Goal: Task Accomplishment & Management: Complete application form

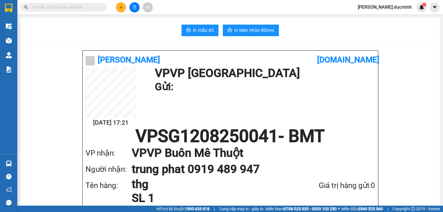
click at [102, 8] on span at bounding box center [102, 7] width 3 height 6
click at [66, 5] on input "text" at bounding box center [66, 7] width 68 height 6
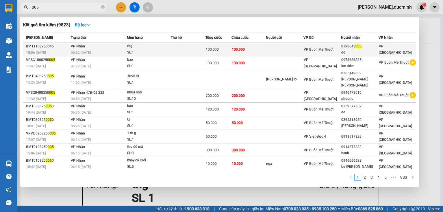
type input "005"
click at [156, 46] on div "thg" at bounding box center [148, 46] width 43 height 6
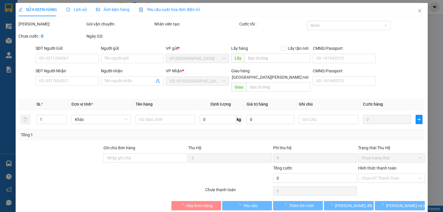
type input "0398643005"
type input "dd"
type input "100.000"
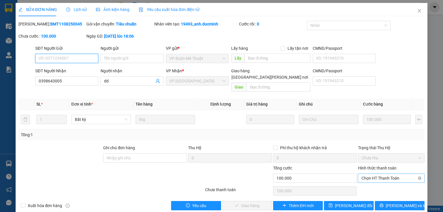
click at [378, 174] on span "Chọn HT Thanh Toán" at bounding box center [391, 178] width 60 height 9
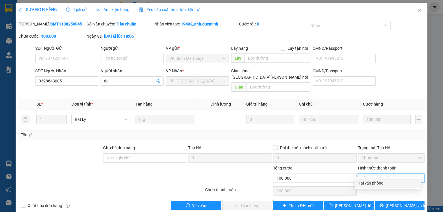
drag, startPoint x: 369, startPoint y: 183, endPoint x: 357, endPoint y: 194, distance: 16.8
click at [368, 183] on div "Tại văn phòng" at bounding box center [388, 183] width 59 height 6
type input "0"
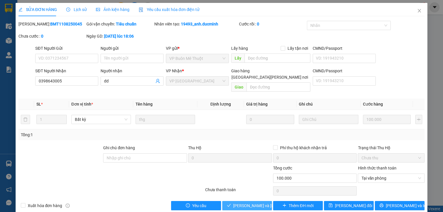
click at [244, 198] on div "Total Paid Fee 0 Total UnPaid Fee 100.000 Cash Collection Total Fee Mã ĐH: BMT1…" at bounding box center [222, 115] width 407 height 189
click at [240, 202] on span "Lưu và Giao hàng" at bounding box center [272, 205] width 78 height 6
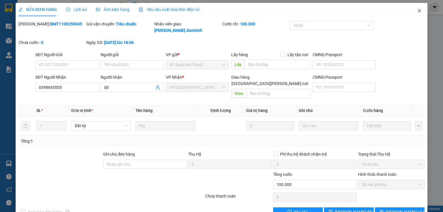
click at [417, 10] on icon "close" at bounding box center [419, 10] width 5 height 5
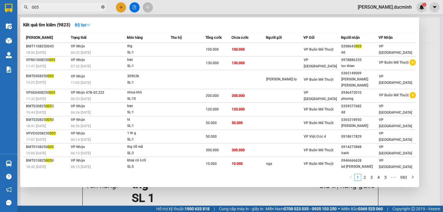
click at [103, 5] on span at bounding box center [102, 7] width 3 height 5
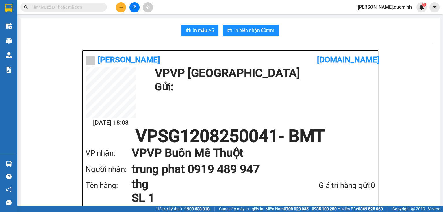
click at [89, 6] on input "text" at bounding box center [66, 7] width 68 height 6
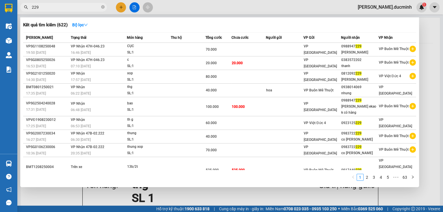
type input "229"
click at [102, 7] on icon "close-circle" at bounding box center [102, 6] width 3 height 3
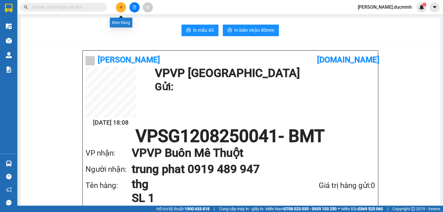
click at [120, 8] on icon "plus" at bounding box center [121, 7] width 4 height 4
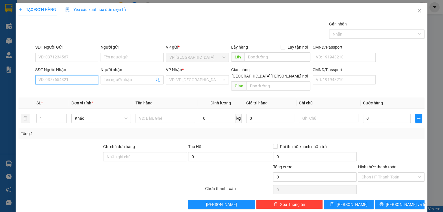
click at [56, 83] on input "SĐT Người Nhận" at bounding box center [66, 79] width 63 height 9
click at [56, 90] on div "0909810096 - tram" at bounding box center [66, 91] width 56 height 6
type input "0909810096"
type input "tram"
type input "40.000"
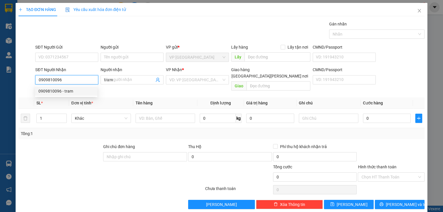
type input "40.000"
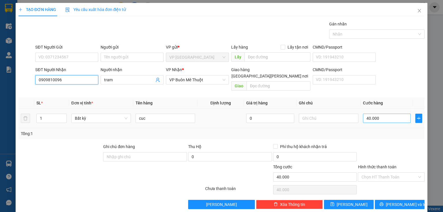
type input "0909810096"
click at [384, 114] on input "40.000" at bounding box center [387, 118] width 48 height 9
type input "8"
type input "80"
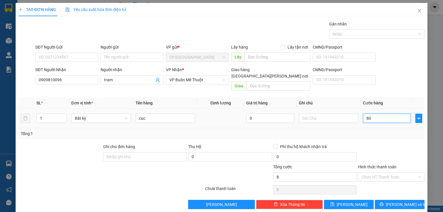
type input "80"
type input "80.000"
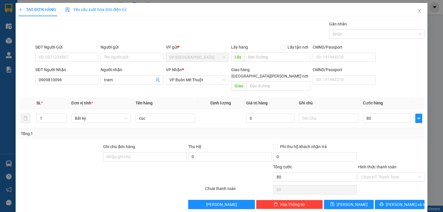
type input "80.000"
click at [392, 165] on label "Hình thức thanh toán" at bounding box center [377, 167] width 38 height 5
click at [392, 173] on input "Hình thức thanh toán" at bounding box center [389, 177] width 56 height 9
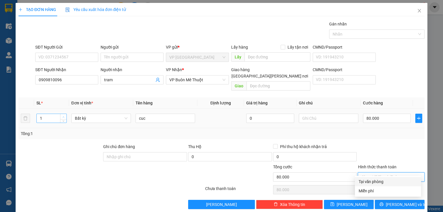
type input "2"
click at [64, 115] on span "up" at bounding box center [63, 116] width 3 height 3
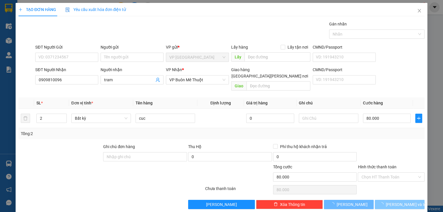
click at [394, 201] on span "Lưu và In" at bounding box center [406, 204] width 40 height 6
type input "0"
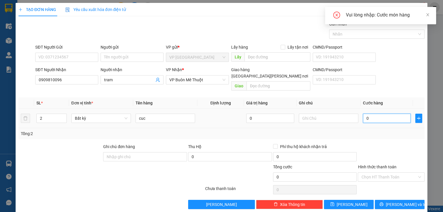
click at [372, 114] on input "0" at bounding box center [387, 118] width 48 height 9
type input "8"
type input "80"
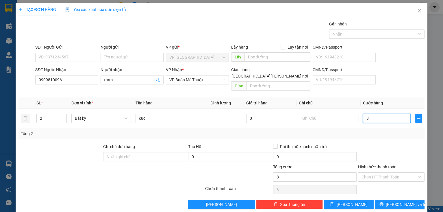
type input "80"
type input "80.000"
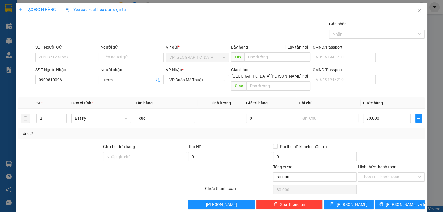
click at [384, 146] on div at bounding box center [391, 153] width 68 height 20
click at [384, 200] on button "Lưu và In" at bounding box center [400, 204] width 50 height 9
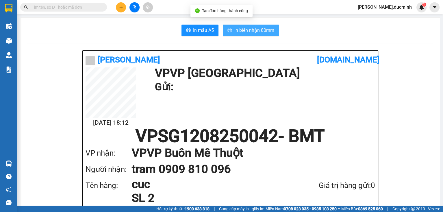
click at [253, 29] on span "In biên nhận 80mm" at bounding box center [255, 30] width 40 height 7
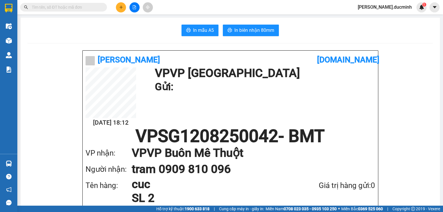
click at [120, 9] on button at bounding box center [121, 7] width 10 height 10
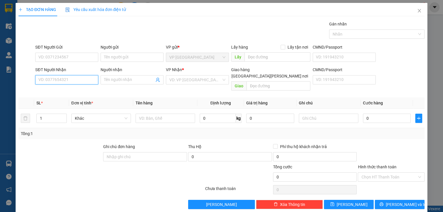
click at [77, 80] on input "SĐT Người Nhận" at bounding box center [66, 79] width 63 height 9
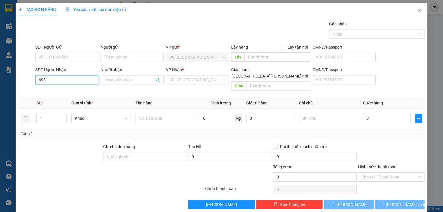
click at [77, 80] on input "698" at bounding box center [66, 79] width 63 height 9
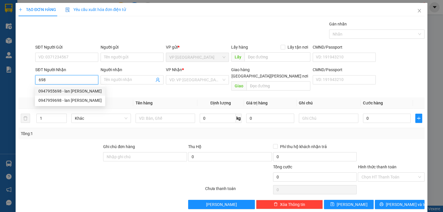
click at [65, 93] on div "0947955698 - lan anh" at bounding box center [69, 91] width 63 height 6
type input "0947955698"
type input "lan anh"
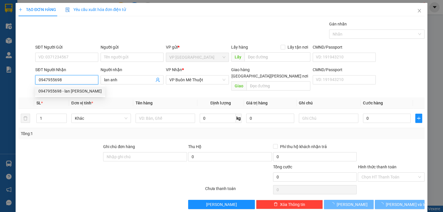
type input "60.000"
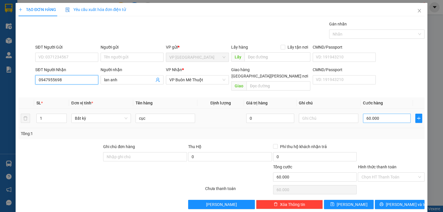
type input "0947955698"
click at [387, 114] on input "60.000" at bounding box center [387, 118] width 48 height 9
type input "7"
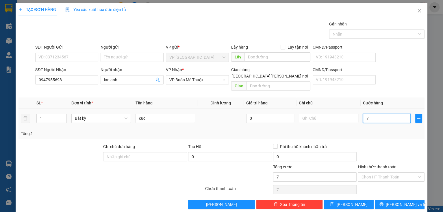
type input "70"
type input "70.000"
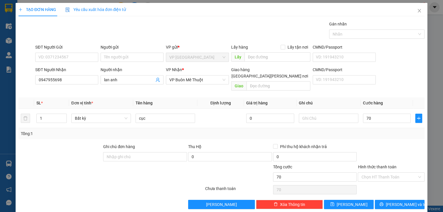
type input "70.000"
drag, startPoint x: 390, startPoint y: 141, endPoint x: 385, endPoint y: 177, distance: 36.9
click at [391, 143] on div at bounding box center [391, 153] width 68 height 20
click at [379, 200] on button "Lưu và In" at bounding box center [400, 204] width 50 height 9
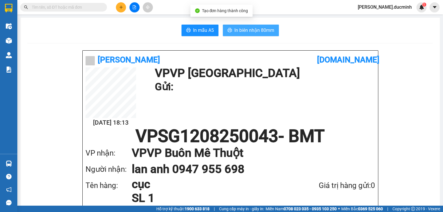
click at [261, 29] on span "In biên nhận 80mm" at bounding box center [255, 30] width 40 height 7
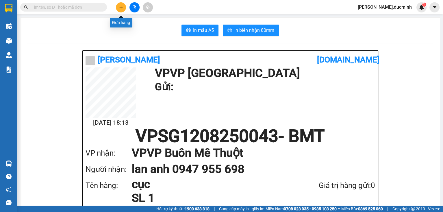
click at [122, 5] on button at bounding box center [121, 7] width 10 height 10
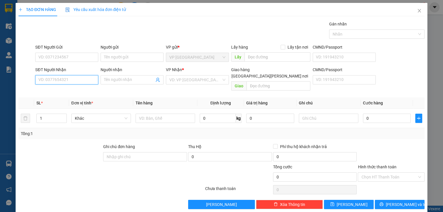
click at [71, 81] on input "SĐT Người Nhận" at bounding box center [66, 79] width 63 height 9
type input "0946136979"
click at [200, 80] on input "search" at bounding box center [195, 79] width 52 height 9
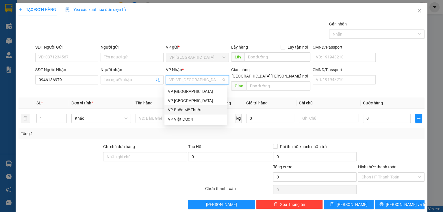
click at [186, 110] on div "VP Buôn Mê Thuột" at bounding box center [196, 110] width 56 height 6
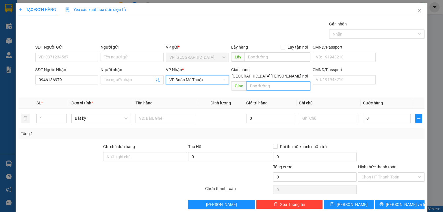
click at [263, 81] on input "text" at bounding box center [279, 85] width 64 height 9
type input "t"
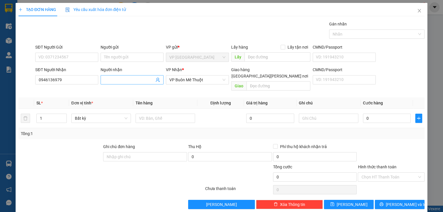
click at [129, 80] on input "Người nhận" at bounding box center [129, 80] width 50 height 6
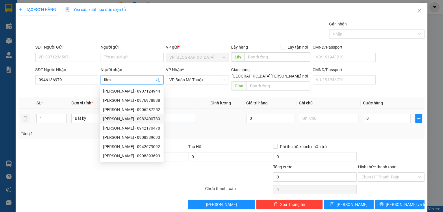
type input "lâm"
click at [176, 114] on input "text" at bounding box center [166, 118] width 60 height 9
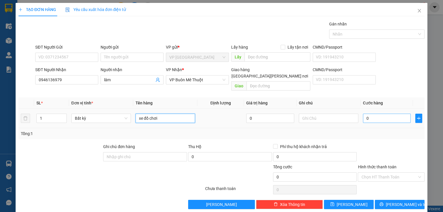
type input "xe đồ chơi"
click at [368, 114] on input "0" at bounding box center [387, 118] width 48 height 9
type input "1"
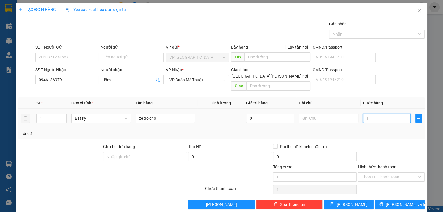
type input "10"
type input "10.000"
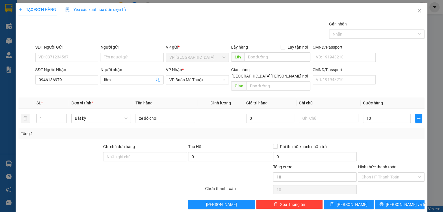
type input "10.000"
click at [380, 149] on div at bounding box center [391, 153] width 68 height 20
click at [391, 143] on div at bounding box center [391, 153] width 68 height 20
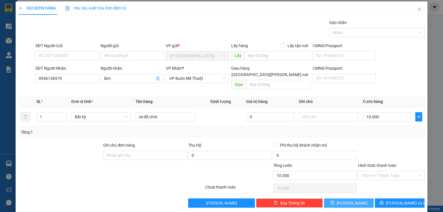
click at [348, 200] on span "Lưu" at bounding box center [352, 203] width 31 height 6
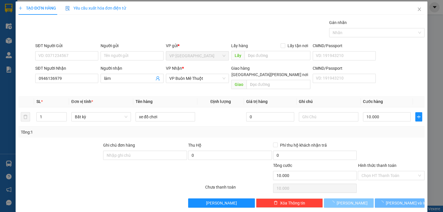
type input "0"
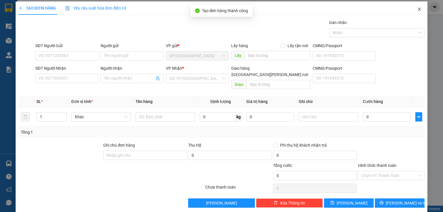
click at [418, 10] on icon "close" at bounding box center [419, 9] width 5 height 5
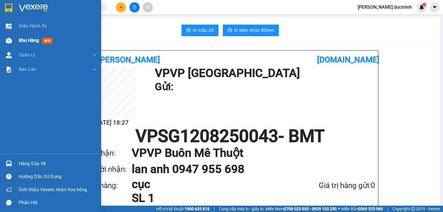
click at [37, 39] on span "Kho hàng" at bounding box center [29, 40] width 20 height 5
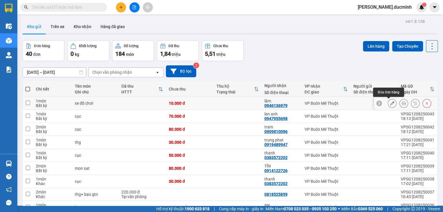
click at [390, 103] on icon at bounding box center [392, 103] width 4 height 4
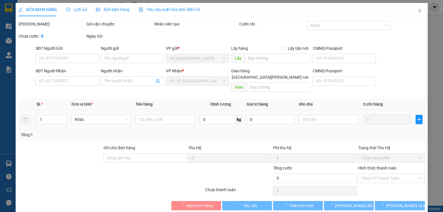
type input "0946136979"
type input "lâm"
type input "10.000"
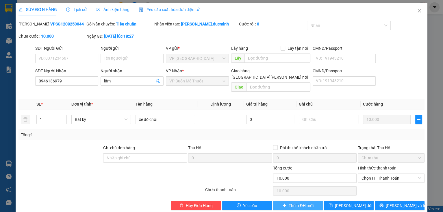
click at [297, 202] on span "Thêm ĐH mới" at bounding box center [301, 205] width 25 height 6
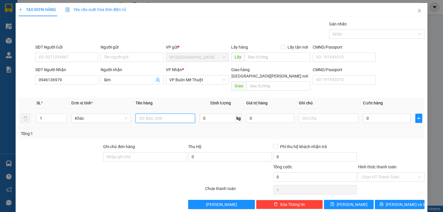
click at [147, 114] on input "text" at bounding box center [166, 118] width 60 height 9
type input "xe đồ chơi"
click at [378, 114] on input "0" at bounding box center [387, 118] width 48 height 9
type input "1"
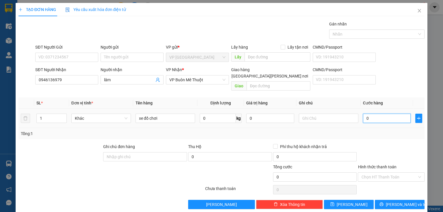
type input "1"
type input "10"
type input "100"
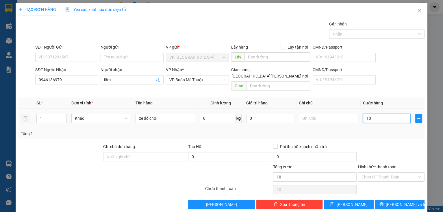
type input "100"
type input "100.000"
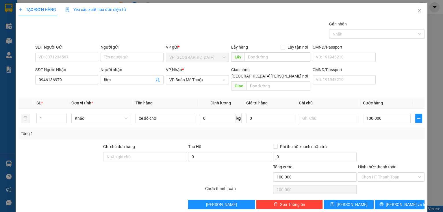
click at [367, 132] on div "Tổng: 1" at bounding box center [222, 133] width 407 height 11
click at [362, 200] on button "Lưu" at bounding box center [349, 204] width 50 height 9
type input "0"
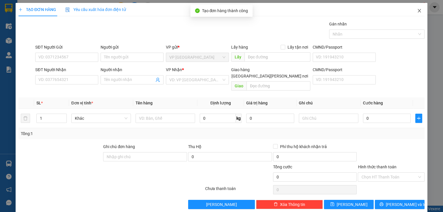
click at [418, 12] on icon "close" at bounding box center [419, 10] width 5 height 5
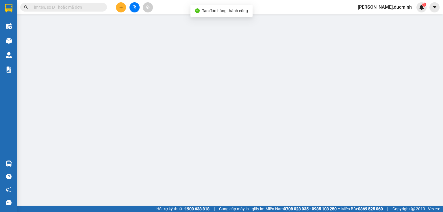
type input "0946136979"
type input "lâm"
type input "10.000"
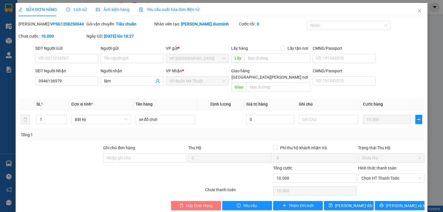
click at [197, 202] on span "Hủy Đơn Hàng" at bounding box center [199, 205] width 27 height 6
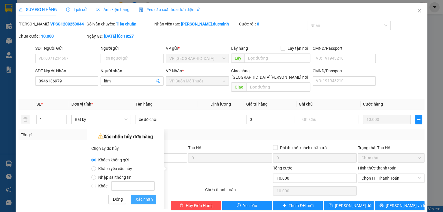
click at [139, 200] on span "Xác nhận" at bounding box center [144, 199] width 17 height 6
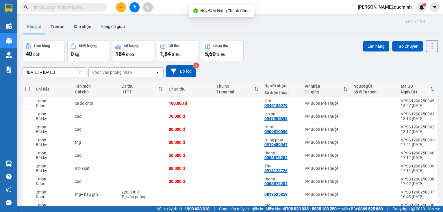
click at [294, 64] on div "10/08/2025 – 12/08/2025 Press the down arrow key to interact with the calendar …" at bounding box center [231, 71] width 416 height 21
click at [29, 89] on span at bounding box center [27, 89] width 5 height 5
click at [28, 86] on input "checkbox" at bounding box center [28, 86] width 0 height 0
checkbox input "true"
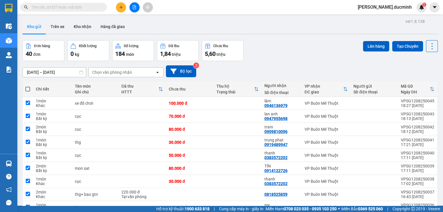
checkbox input "true"
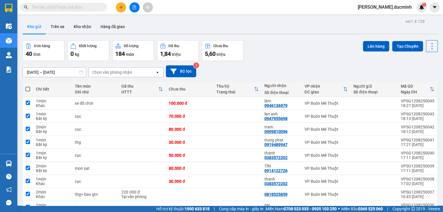
checkbox input "true"
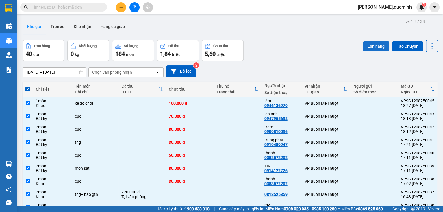
click at [373, 49] on button "Lên hàng" at bounding box center [376, 46] width 26 height 10
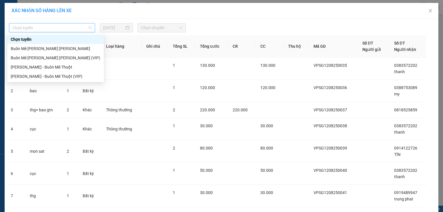
click at [60, 28] on span "Chọn tuyến" at bounding box center [51, 27] width 79 height 9
click at [58, 57] on div "Buôn Mê Thuột - Hồ Chí Minh (VIP)" at bounding box center [56, 58] width 90 height 6
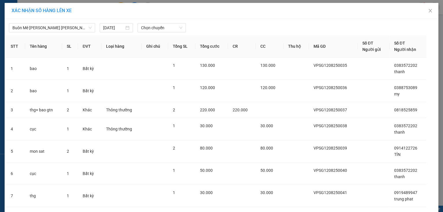
click at [71, 22] on div "Buôn Mê Thuột - Hồ Chí Minh (VIP) 12/08/2025 Chọn chuyến" at bounding box center [221, 26] width 431 height 12
click at [71, 30] on span "Buôn Mê Thuột - Hồ Chí Minh (VIP)" at bounding box center [51, 27] width 79 height 9
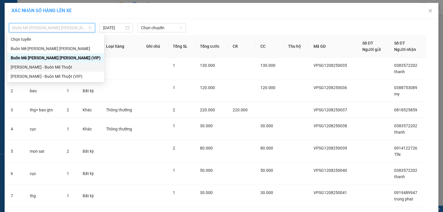
click at [62, 69] on div "Hồ Chí Minh - Buôn Mê Thuột" at bounding box center [56, 67] width 90 height 6
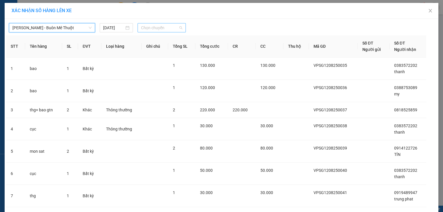
click at [149, 29] on span "Chọn chuyến" at bounding box center [161, 27] width 41 height 9
click at [156, 47] on div "18:50" at bounding box center [161, 48] width 45 height 6
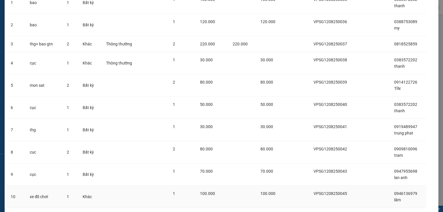
scroll to position [107, 0]
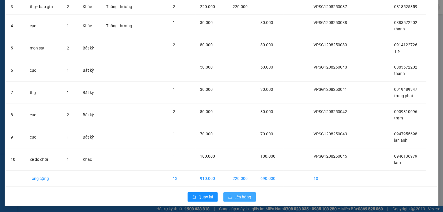
click at [226, 192] on button "Lên hàng" at bounding box center [240, 196] width 32 height 9
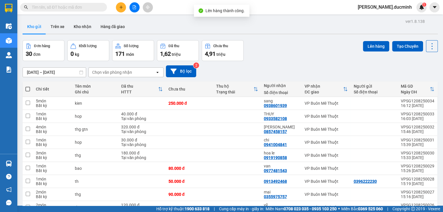
click at [28, 89] on span at bounding box center [27, 89] width 5 height 5
click at [28, 86] on input "checkbox" at bounding box center [28, 86] width 0 height 0
checkbox input "true"
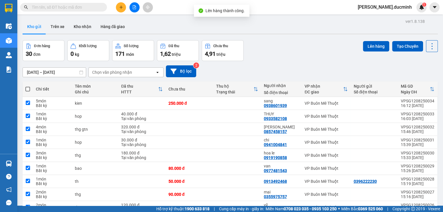
checkbox input "true"
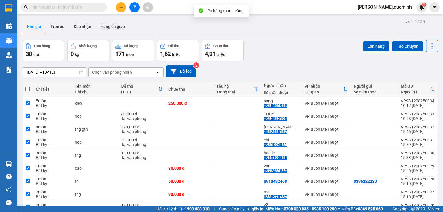
checkbox input "true"
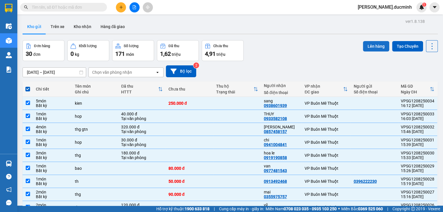
click at [370, 49] on button "Lên hàng" at bounding box center [376, 46] width 26 height 10
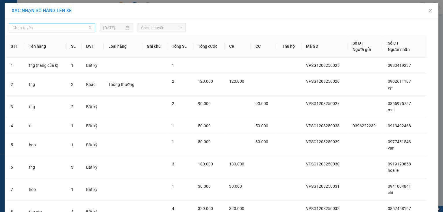
click at [60, 25] on span "Chọn tuyến" at bounding box center [51, 27] width 79 height 9
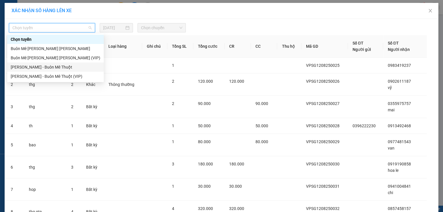
click at [53, 65] on div "Hồ Chí Minh - Buôn Mê Thuột" at bounding box center [56, 67] width 90 height 6
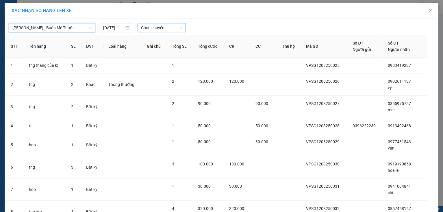
click at [146, 32] on div "Chọn chuyến" at bounding box center [162, 27] width 48 height 9
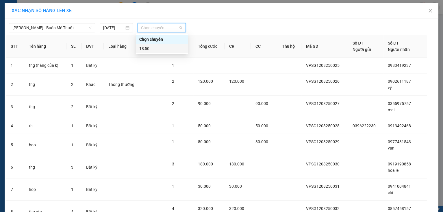
click at [151, 52] on div "18:50" at bounding box center [162, 48] width 52 height 9
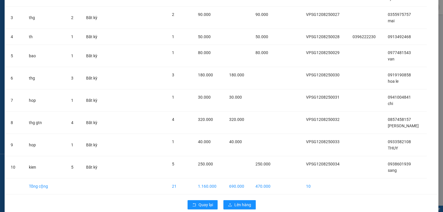
scroll to position [101, 0]
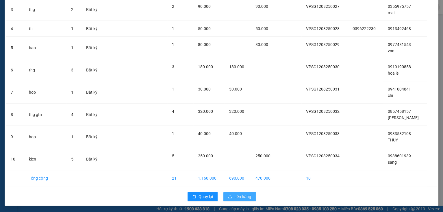
click at [244, 200] on button "Lên hàng" at bounding box center [240, 196] width 32 height 9
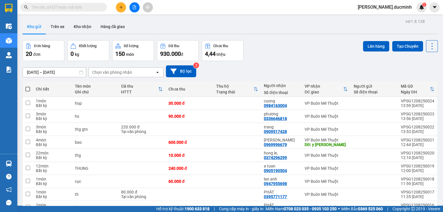
click at [29, 91] on span at bounding box center [27, 89] width 5 height 5
click at [28, 86] on input "checkbox" at bounding box center [28, 86] width 0 height 0
checkbox input "true"
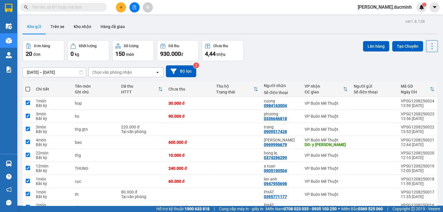
checkbox input "true"
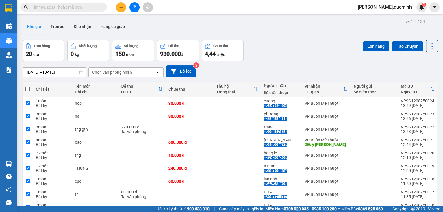
checkbox input "true"
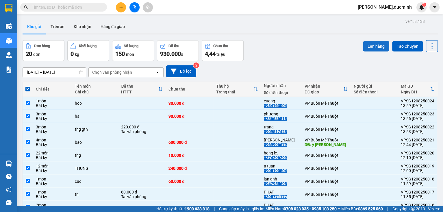
click at [374, 47] on button "Lên hàng" at bounding box center [376, 46] width 26 height 10
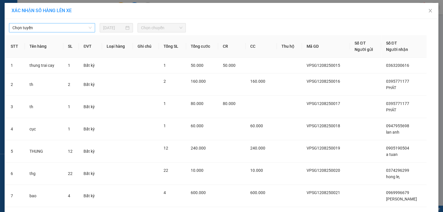
click at [62, 29] on span "Chọn tuyến" at bounding box center [51, 27] width 79 height 9
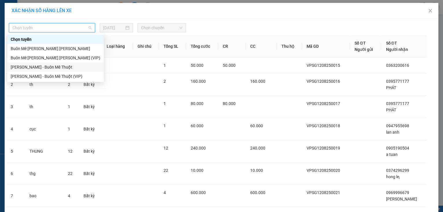
click at [53, 65] on div "Hồ Chí Minh - Buôn Mê Thuột" at bounding box center [56, 67] width 90 height 6
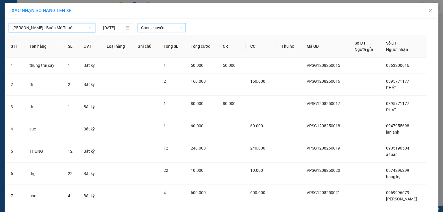
click at [154, 30] on span "Chọn chuyến" at bounding box center [161, 27] width 41 height 9
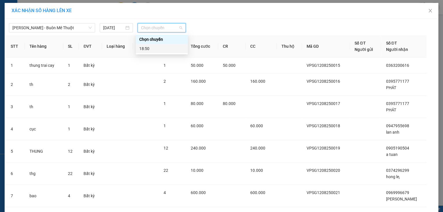
click at [149, 47] on div "18:50" at bounding box center [161, 48] width 45 height 6
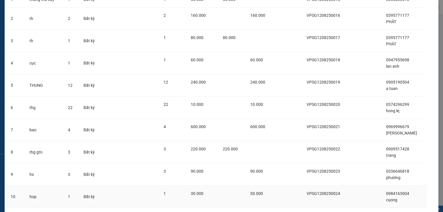
scroll to position [107, 0]
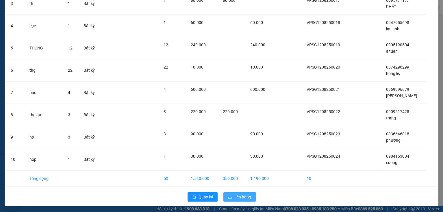
click at [248, 198] on span "Lên hàng" at bounding box center [243, 197] width 17 height 6
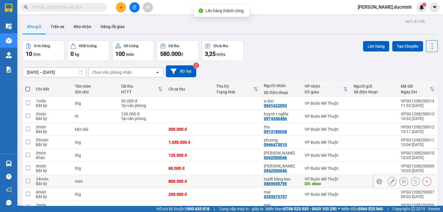
scroll to position [44, 0]
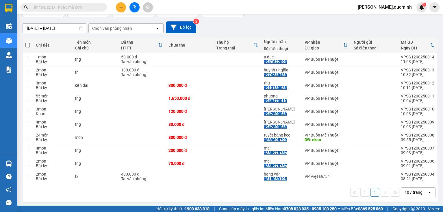
click at [28, 46] on span at bounding box center [27, 45] width 5 height 5
click at [28, 42] on input "checkbox" at bounding box center [28, 42] width 0 height 0
checkbox input "true"
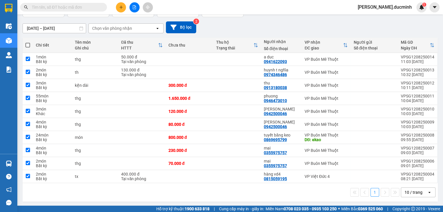
checkbox input "true"
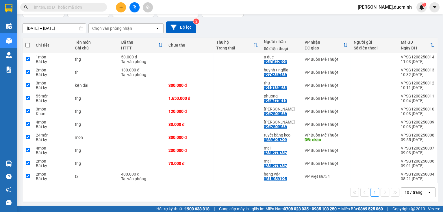
checkbox input "true"
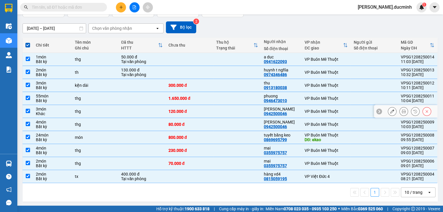
scroll to position [0, 0]
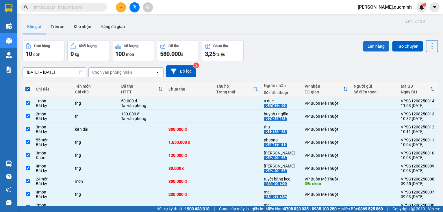
click at [375, 49] on button "Lên hàng" at bounding box center [376, 46] width 26 height 10
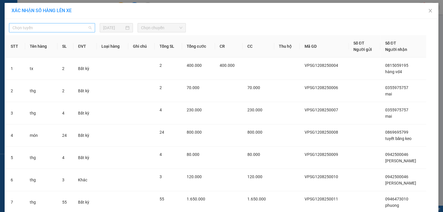
click at [77, 28] on span "Chọn tuyến" at bounding box center [51, 27] width 79 height 9
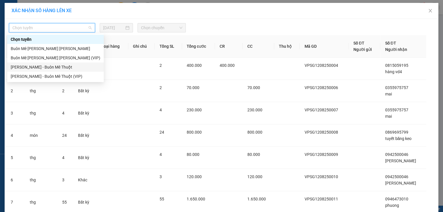
click at [63, 67] on div "Hồ Chí Minh - Buôn Mê Thuột" at bounding box center [56, 67] width 90 height 6
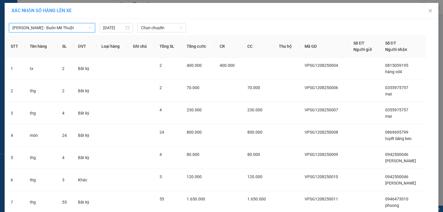
click at [161, 21] on div "Hồ Chí Minh - Buôn Mê Thuột Hồ Chí Minh - Buôn Mê Thuột 12/08/2025 Chọn chuyến" at bounding box center [221, 26] width 431 height 12
drag, startPoint x: 156, startPoint y: 24, endPoint x: 156, endPoint y: 29, distance: 5.2
click at [156, 25] on span "Chọn chuyến" at bounding box center [161, 27] width 41 height 9
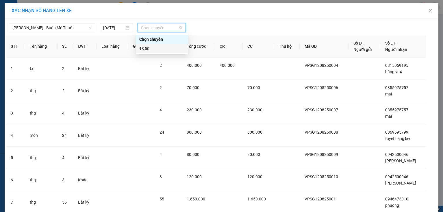
click at [154, 50] on div "18:50" at bounding box center [161, 48] width 45 height 6
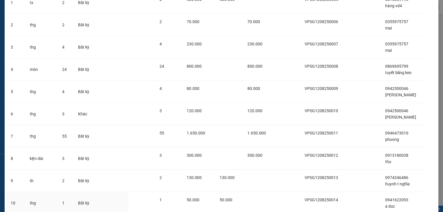
scroll to position [113, 0]
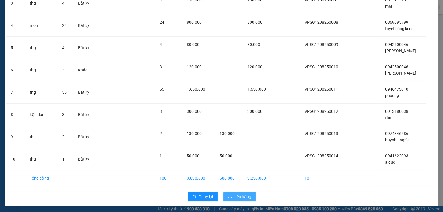
click at [235, 194] on span "Lên hàng" at bounding box center [243, 196] width 17 height 6
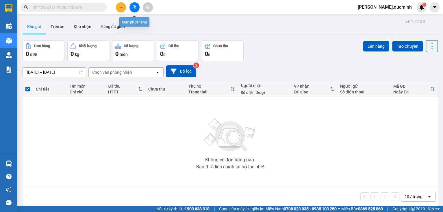
click at [134, 8] on icon "file-add" at bounding box center [134, 7] width 4 height 4
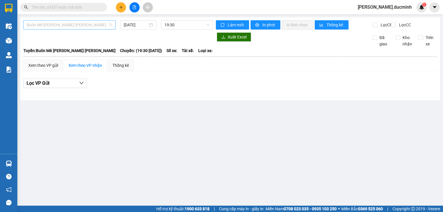
click at [72, 23] on span "Buôn Mê Thuột - Hồ Chí Minh" at bounding box center [70, 25] width 86 height 9
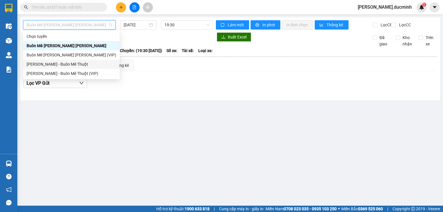
click at [82, 66] on div "Hồ Chí Minh - Buôn Mê Thuột" at bounding box center [72, 64] width 90 height 6
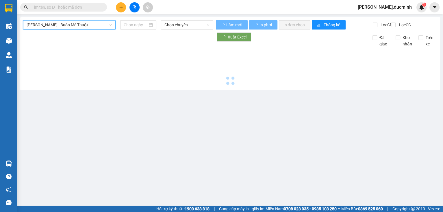
type input "12/08/2025"
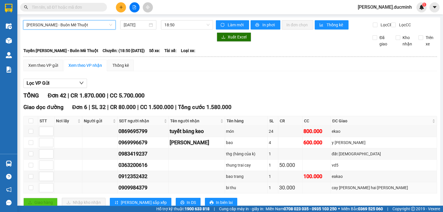
scroll to position [69, 0]
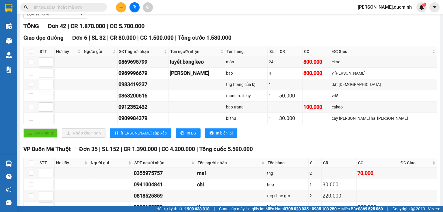
click at [91, 9] on input "text" at bounding box center [66, 7] width 68 height 6
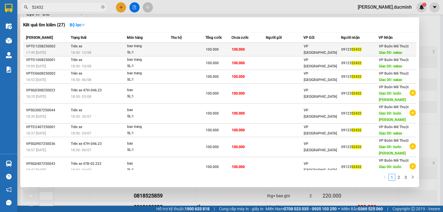
type input "52432"
click at [238, 47] on span "100.000" at bounding box center [238, 49] width 13 height 4
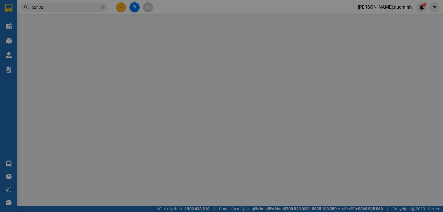
type input "0912352432"
type input "eakao"
type input "100.000"
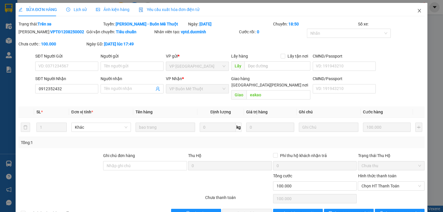
click at [417, 9] on icon "close" at bounding box center [419, 10] width 5 height 5
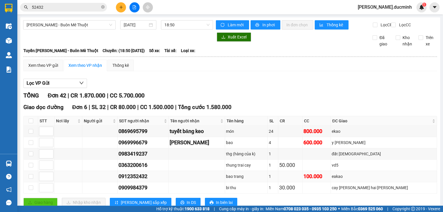
scroll to position [69, 0]
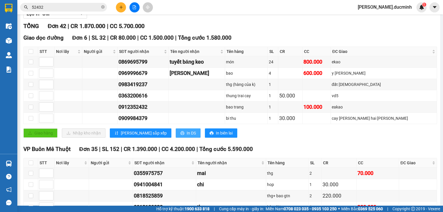
click at [187, 135] on span "In DS" at bounding box center [191, 133] width 9 height 6
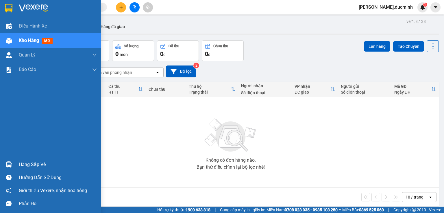
click at [30, 40] on span "Kho hàng" at bounding box center [29, 40] width 20 height 5
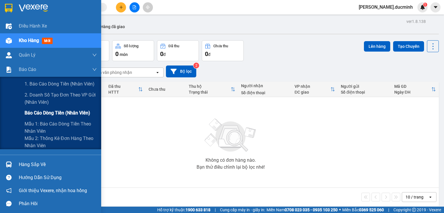
click at [39, 113] on span "Báo cáo dòng tiền (nhân viên)" at bounding box center [58, 112] width 66 height 7
